Goal: Find specific page/section: Find specific page/section

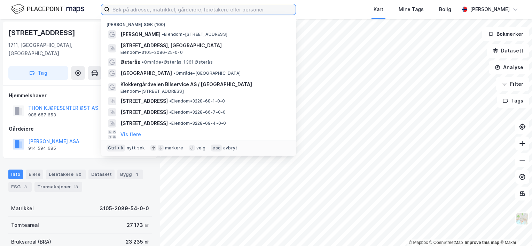
click at [135, 9] on input at bounding box center [203, 9] width 186 height 10
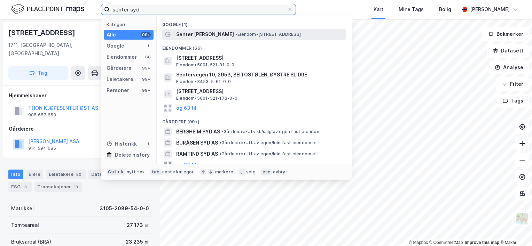
type input "senter syd"
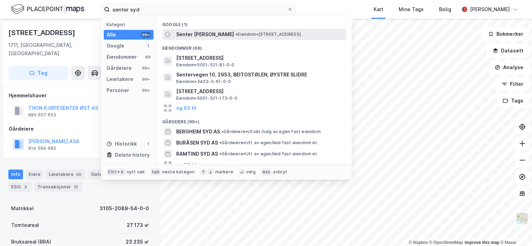
click at [203, 37] on span "Senter [PERSON_NAME]" at bounding box center [205, 34] width 58 height 8
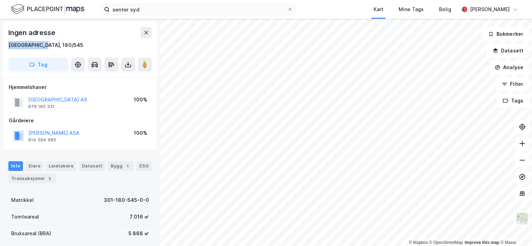
drag, startPoint x: 49, startPoint y: 45, endPoint x: 6, endPoint y: 45, distance: 42.5
click at [6, 45] on div "Ingen adresse [GEOGRAPHIC_DATA], 180/545 Tag" at bounding box center [80, 50] width 155 height 56
copy div "[GEOGRAPHIC_DATA], 180/545"
